Goal: Information Seeking & Learning: Check status

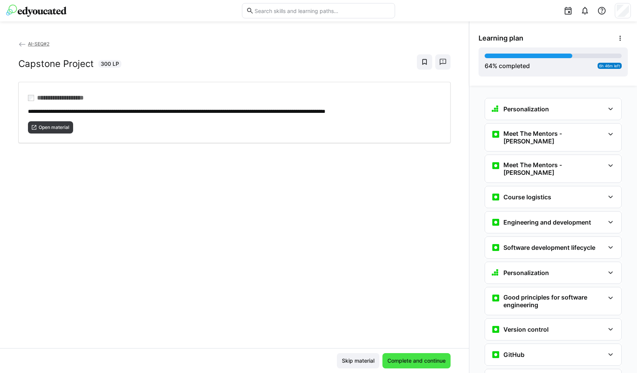
scroll to position [1236, 0]
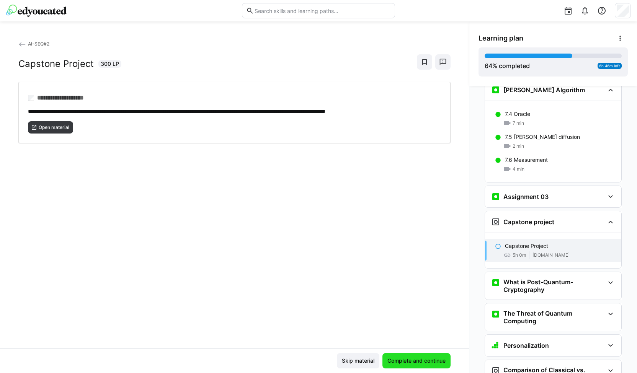
click at [415, 357] on span "Complete and continue" at bounding box center [416, 361] width 60 height 8
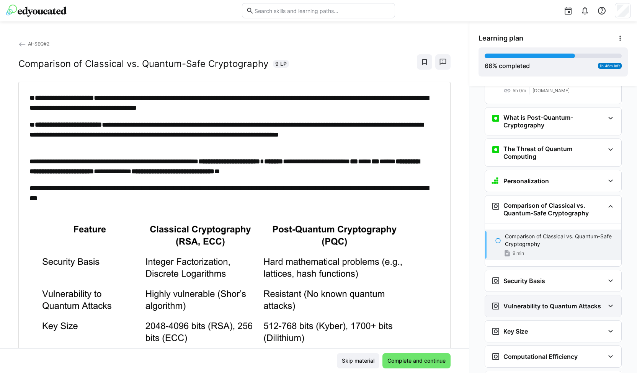
scroll to position [1401, 0]
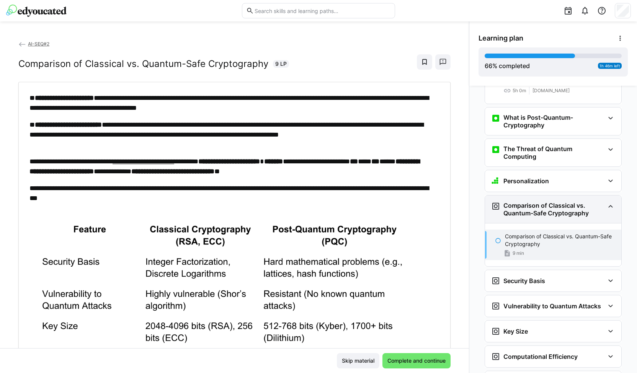
click at [550, 202] on h3 "Comparison of Classical vs. Quantum-Safe Cryptography" at bounding box center [553, 209] width 101 height 15
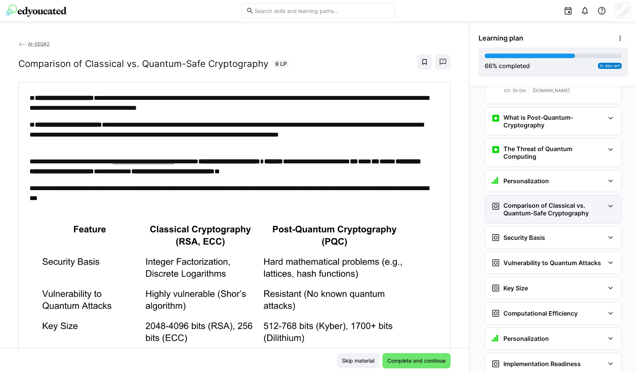
click at [542, 202] on h3 "Comparison of Classical vs. Quantum-Safe Cryptography" at bounding box center [553, 209] width 101 height 15
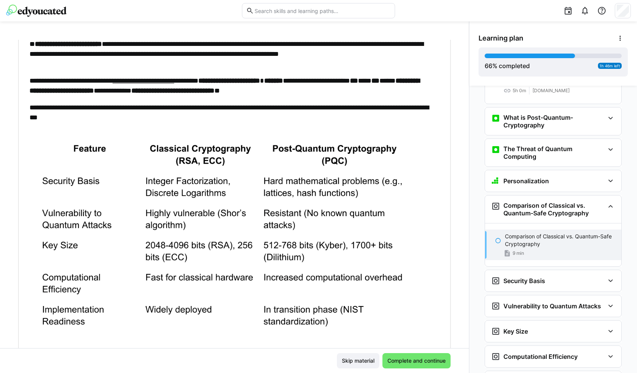
scroll to position [117, 0]
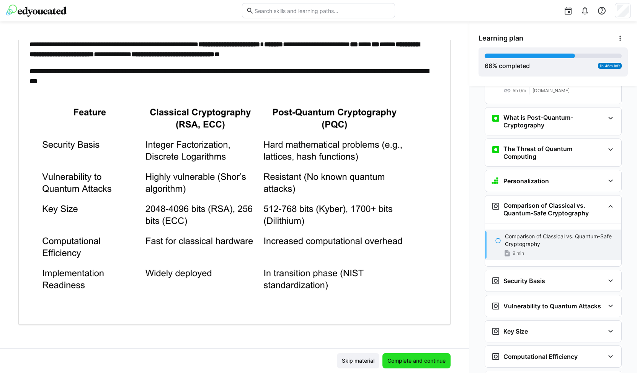
click at [407, 362] on span "Complete and continue" at bounding box center [416, 361] width 60 height 8
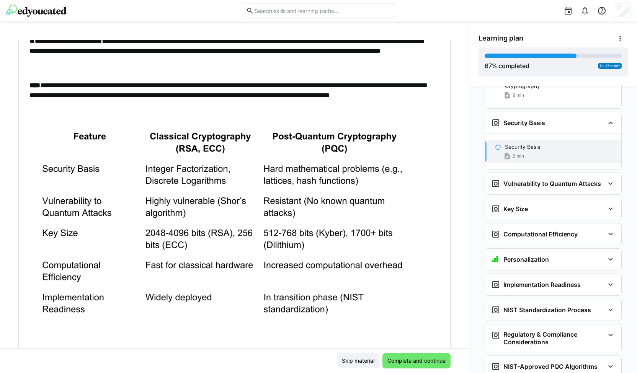
scroll to position [139, 0]
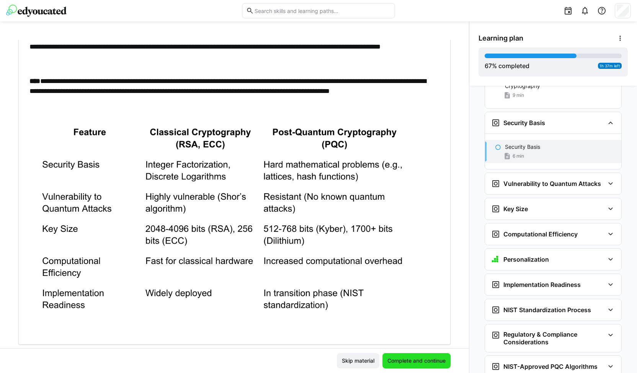
click at [401, 361] on span "Complete and continue" at bounding box center [416, 361] width 60 height 8
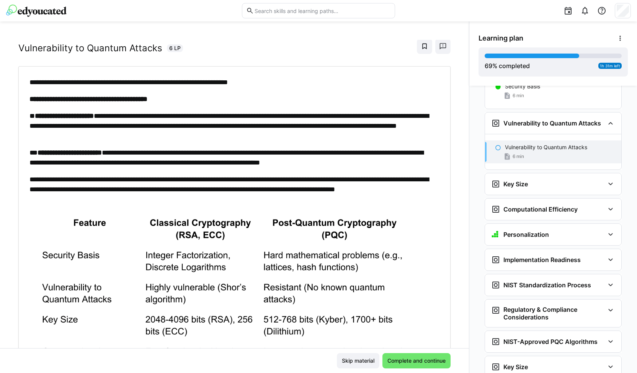
scroll to position [0, 0]
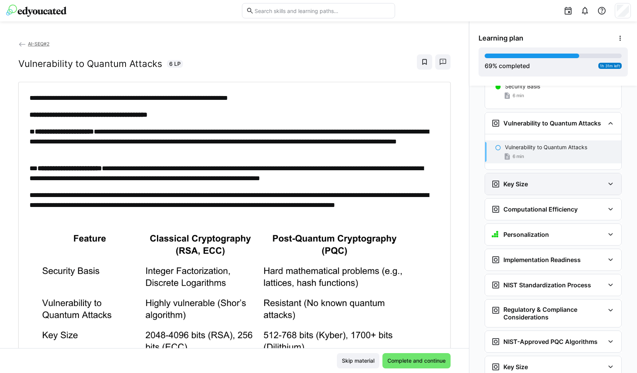
click at [507, 180] on h3 "Key Size" at bounding box center [515, 184] width 24 height 8
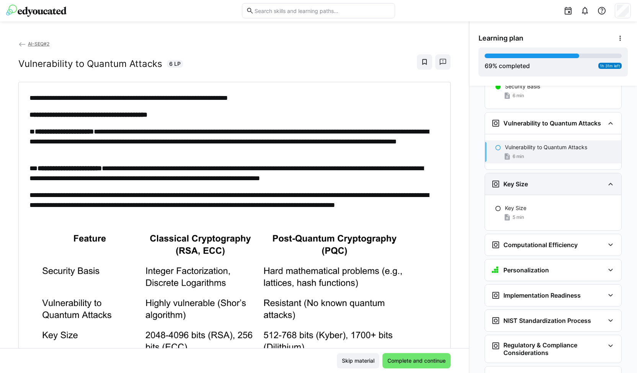
click at [507, 180] on h3 "Key Size" at bounding box center [515, 184] width 24 height 8
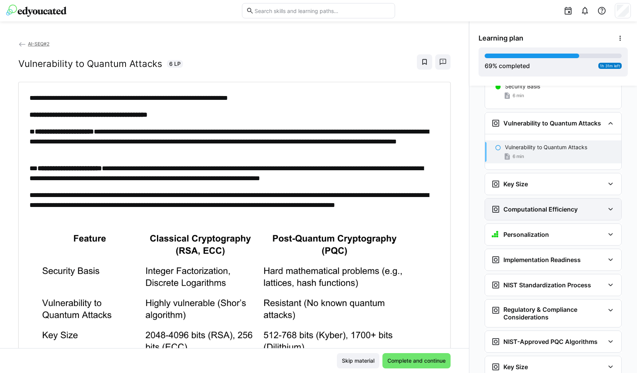
click at [506, 205] on h3 "Computational Efficiency" at bounding box center [540, 209] width 74 height 8
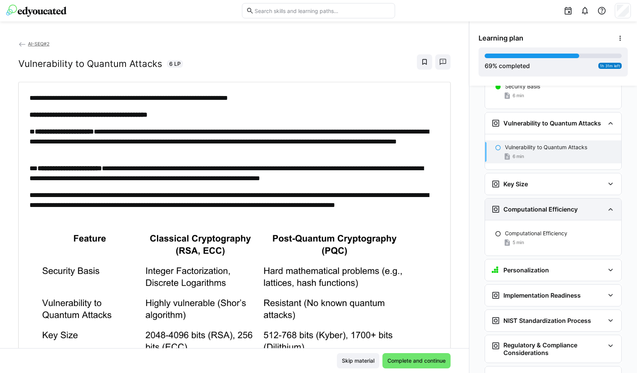
click at [506, 205] on h3 "Computational Efficiency" at bounding box center [540, 209] width 74 height 8
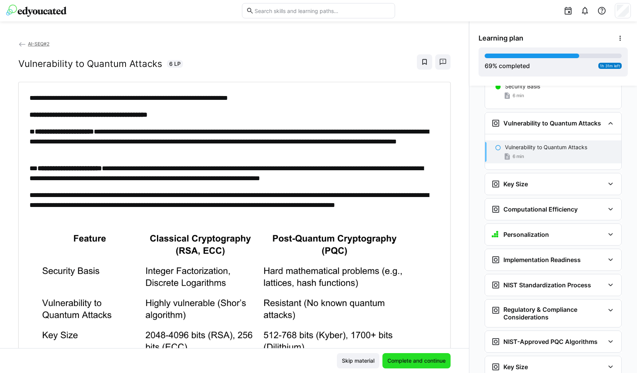
click at [406, 362] on span "Complete and continue" at bounding box center [416, 361] width 60 height 8
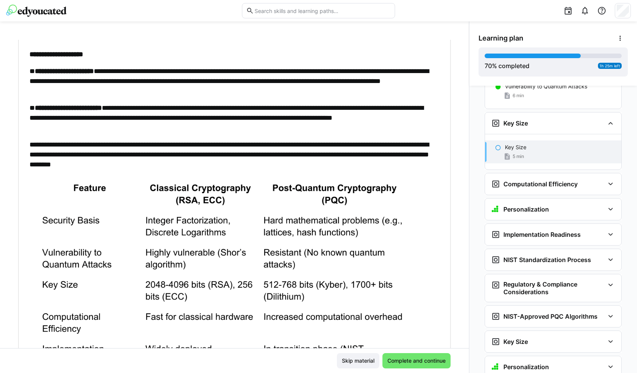
scroll to position [136, 0]
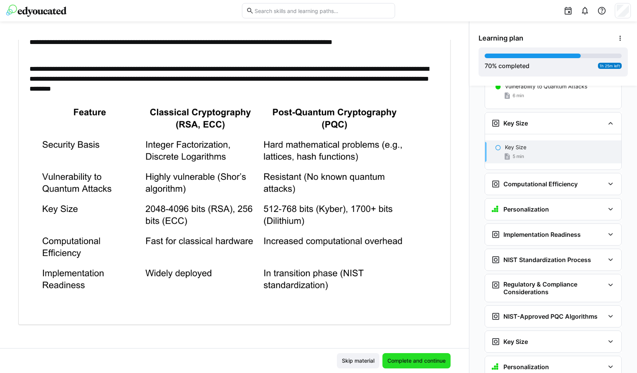
click at [418, 361] on span "Complete and continue" at bounding box center [416, 361] width 60 height 8
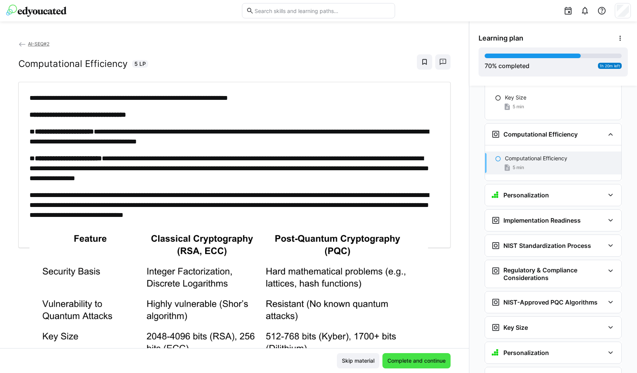
scroll to position [1741, 0]
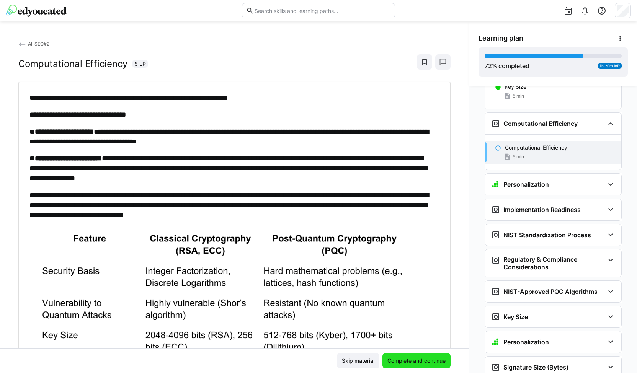
click at [399, 366] on span "Complete and continue" at bounding box center [416, 360] width 68 height 15
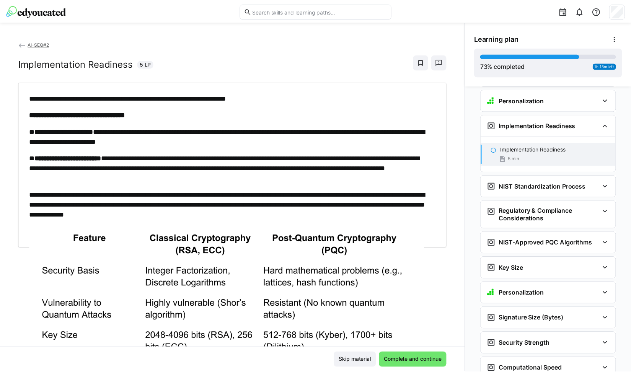
scroll to position [1826, 0]
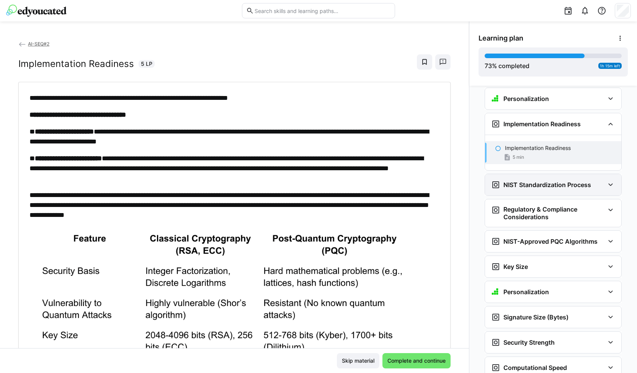
click at [509, 181] on h3 "NIST Standardization Process" at bounding box center [547, 185] width 88 height 8
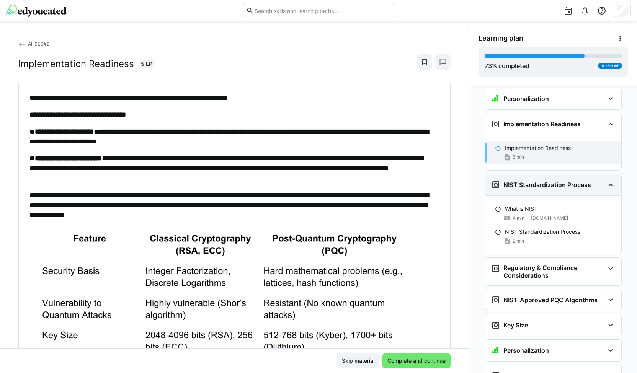
click at [509, 181] on h3 "NIST Standardization Process" at bounding box center [547, 185] width 88 height 8
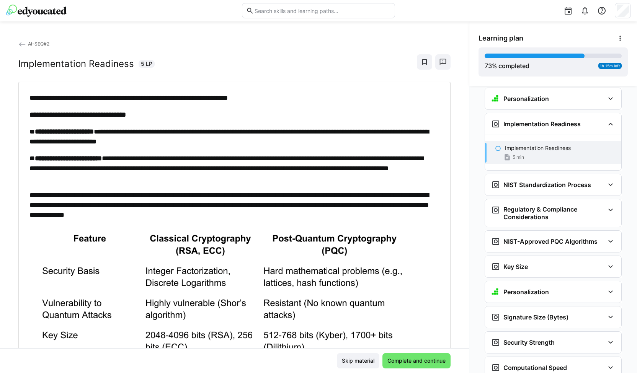
click at [41, 9] on img at bounding box center [36, 11] width 60 height 12
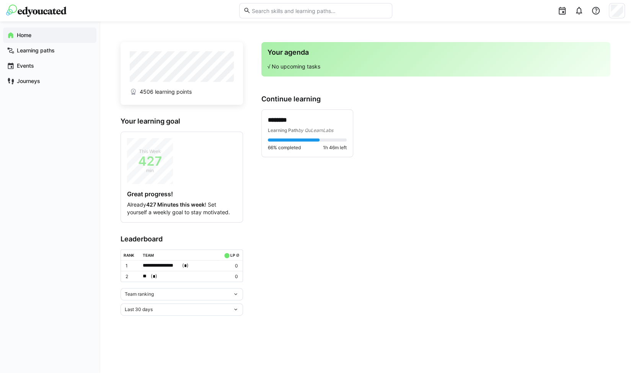
click at [156, 307] on div "Last 30 days" at bounding box center [179, 309] width 108 height 5
click at [155, 293] on div "Team ranking" at bounding box center [179, 294] width 108 height 5
click at [147, 322] on div "Individual ranking" at bounding box center [181, 321] width 113 height 6
click at [165, 348] on div "Last 30 days" at bounding box center [179, 349] width 108 height 5
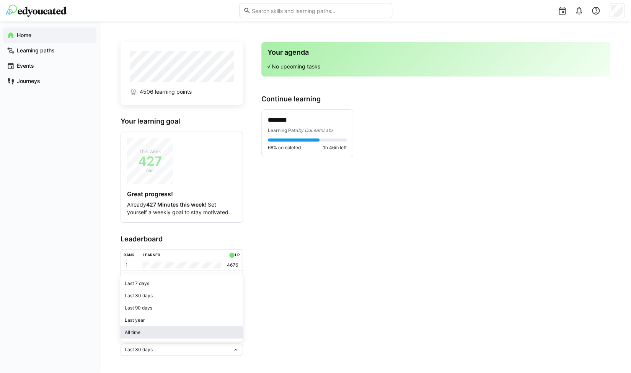
click at [162, 333] on div "All time" at bounding box center [181, 332] width 113 height 6
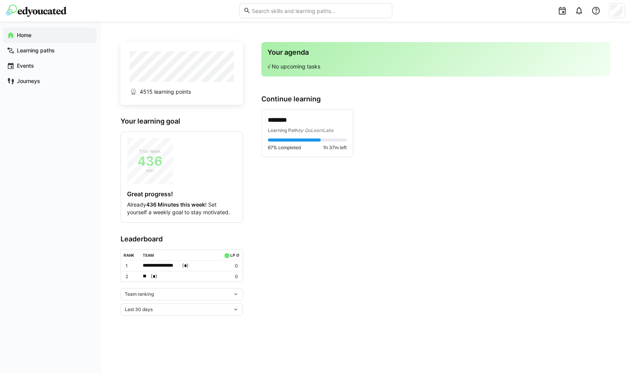
click at [180, 307] on div "Last 30 days" at bounding box center [179, 309] width 108 height 5
click at [162, 291] on div "All time" at bounding box center [181, 292] width 113 height 6
click at [176, 294] on div "Team ranking" at bounding box center [179, 294] width 108 height 5
click at [158, 318] on div "Individual ranking" at bounding box center [181, 321] width 113 height 6
click at [155, 295] on div "Team ranking" at bounding box center [179, 294] width 108 height 5
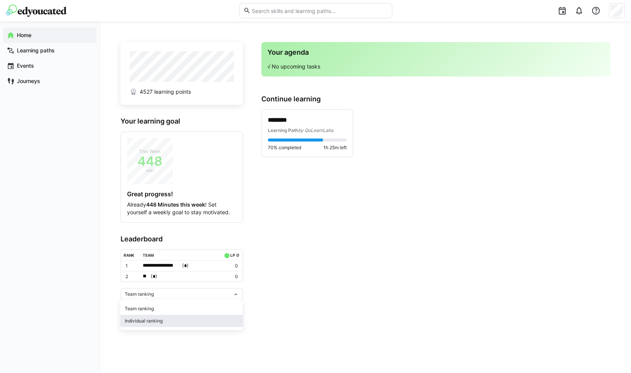
click at [155, 316] on span "Individual ranking" at bounding box center [181, 321] width 122 height 12
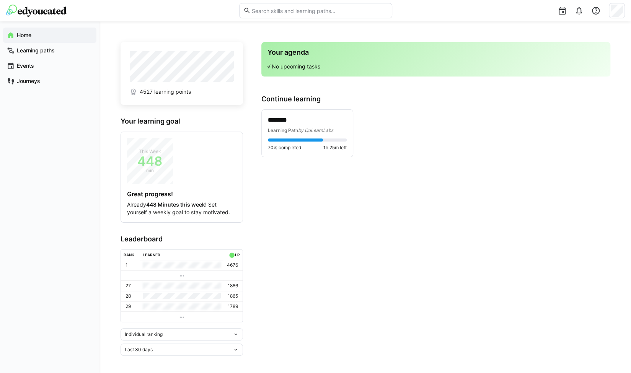
click at [158, 349] on div "Last 30 days" at bounding box center [179, 349] width 108 height 5
click at [158, 335] on span "All time" at bounding box center [181, 332] width 122 height 12
click at [162, 309] on div "Last 30 days" at bounding box center [179, 309] width 108 height 5
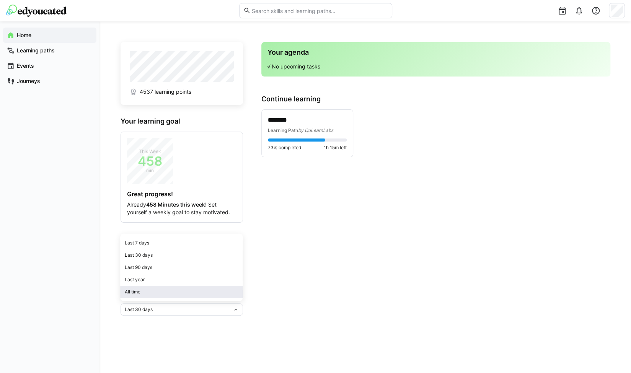
click at [153, 292] on div "All time" at bounding box center [181, 292] width 113 height 6
click at [165, 295] on div "Team ranking" at bounding box center [179, 294] width 108 height 5
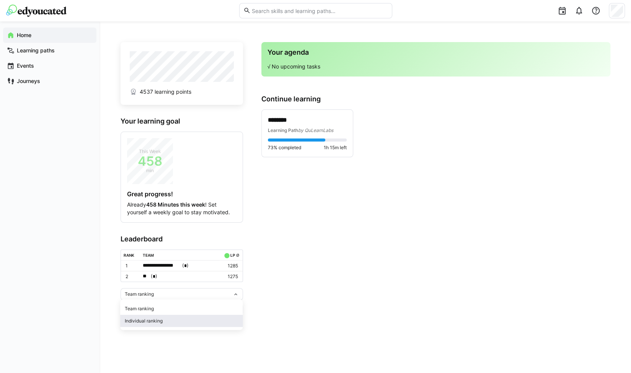
click at [151, 321] on div "Individual ranking" at bounding box center [181, 321] width 113 height 6
